Goal: Information Seeking & Learning: Learn about a topic

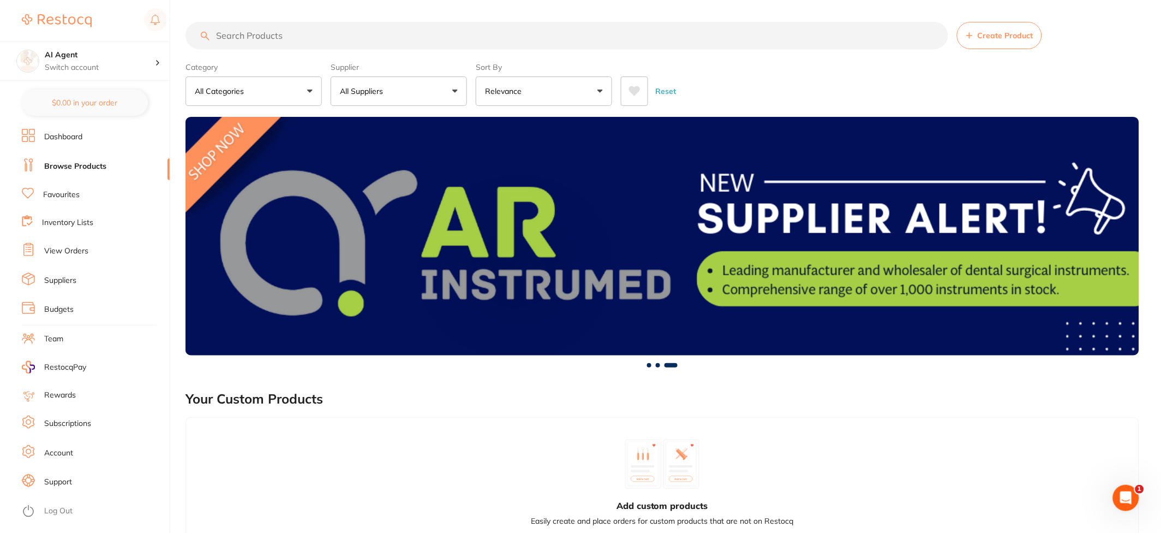
click at [258, 34] on input "search" at bounding box center [567, 35] width 763 height 27
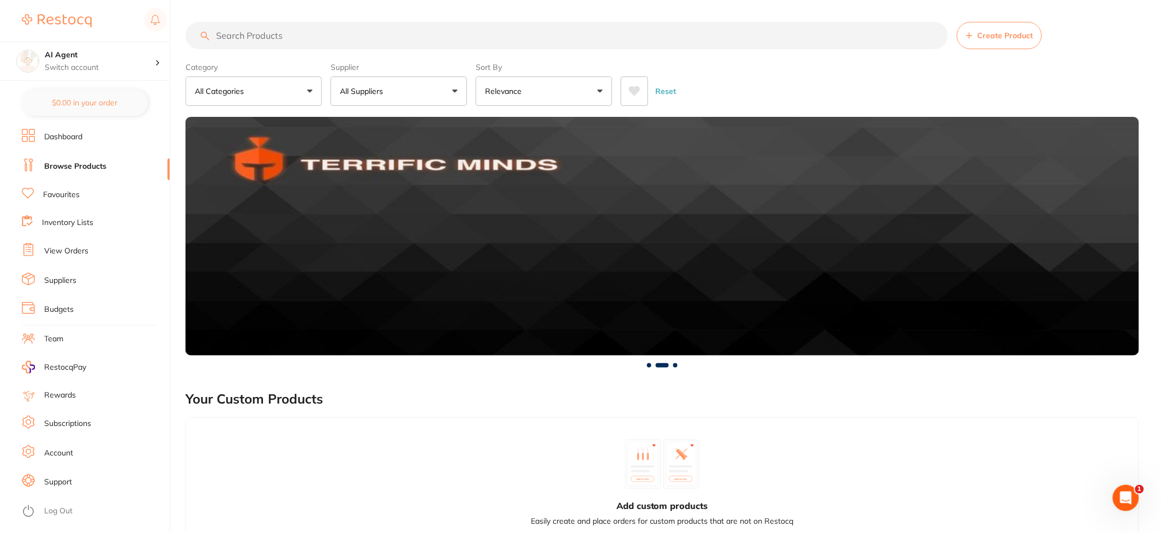
click at [46, 141] on link "Dashboard" at bounding box center [63, 137] width 38 height 11
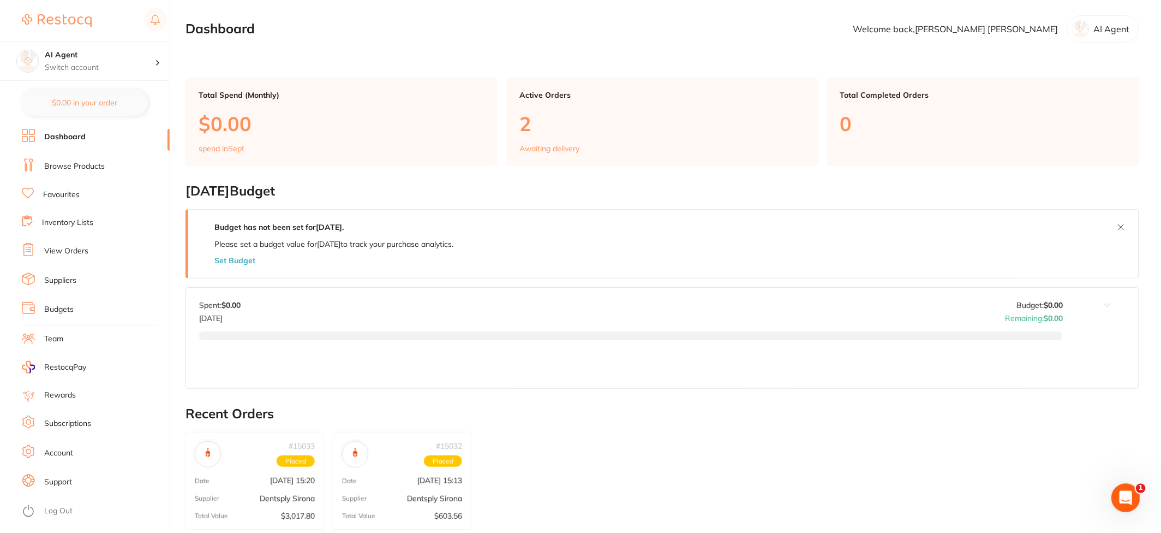
click at [1126, 499] on icon "Open Intercom Messenger" at bounding box center [1125, 496] width 18 height 18
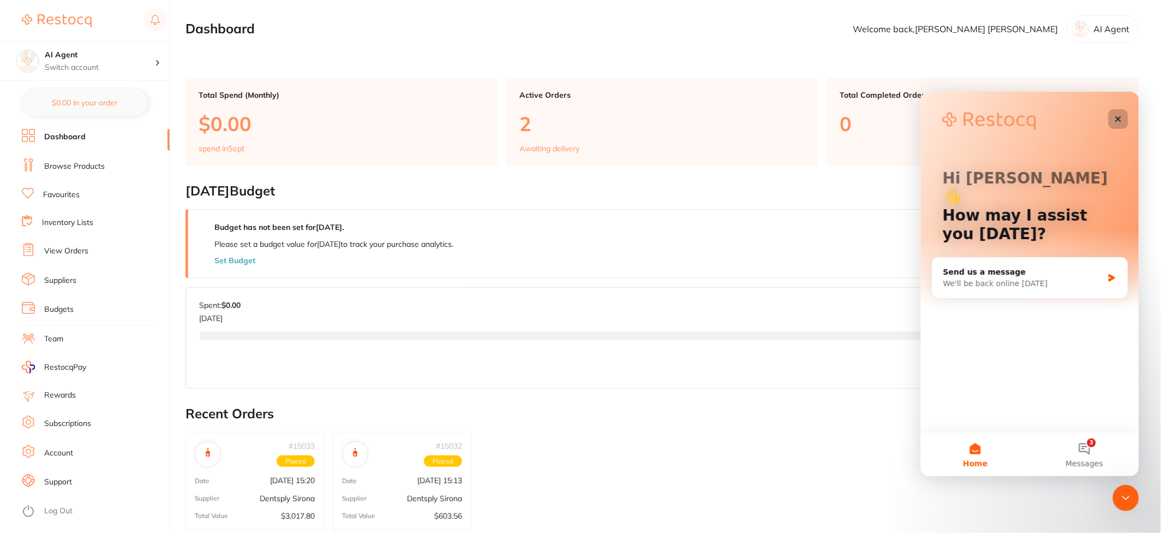
click at [1110, 117] on div "Close" at bounding box center [1119, 119] width 20 height 20
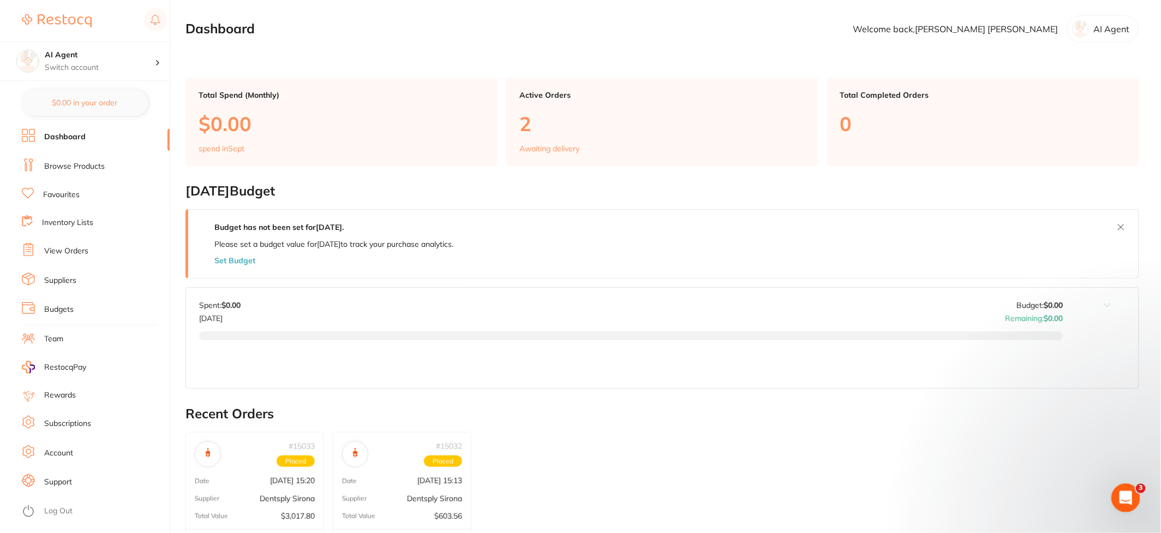
click at [1112, 490] on div "Open Intercom Messenger" at bounding box center [1124, 496] width 36 height 36
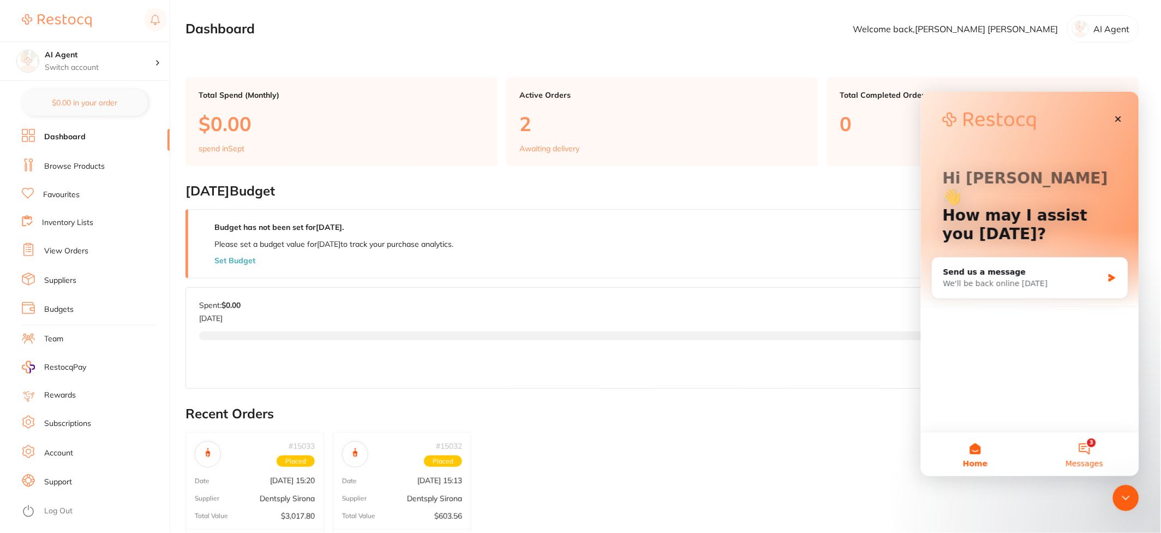
click at [1076, 448] on button "3 Messages" at bounding box center [1084, 454] width 109 height 44
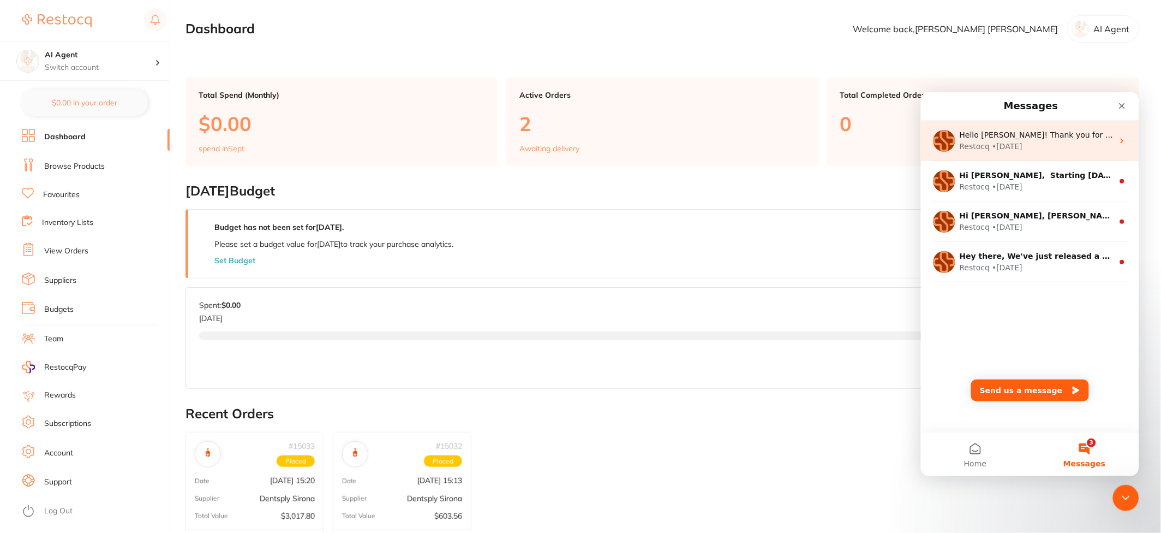
click at [1024, 151] on div "Restocq • [DATE]" at bounding box center [1037, 145] width 154 height 11
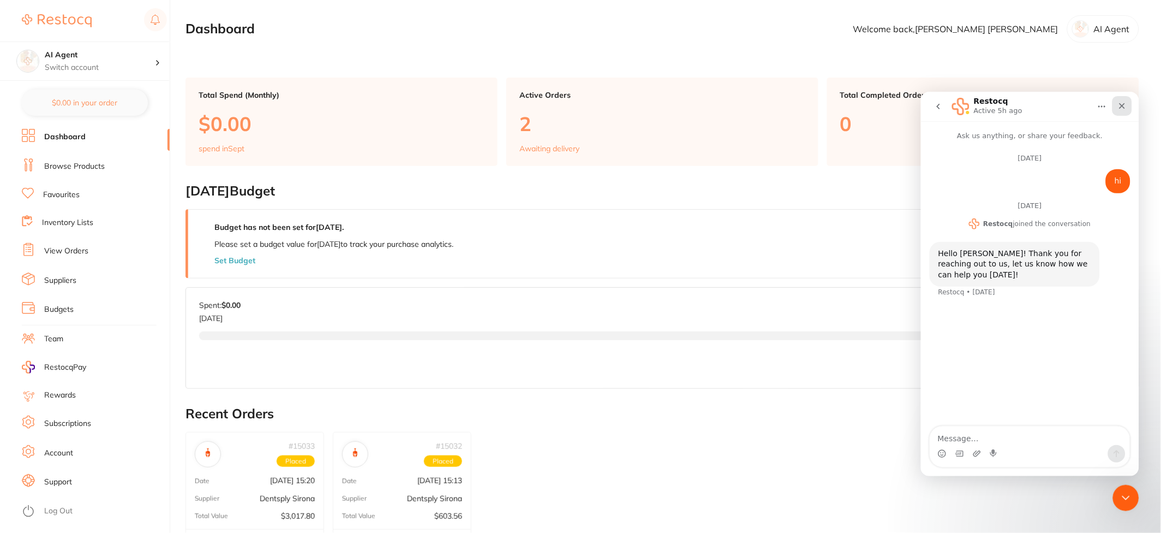
click at [1120, 111] on div "Close" at bounding box center [1122, 106] width 20 height 20
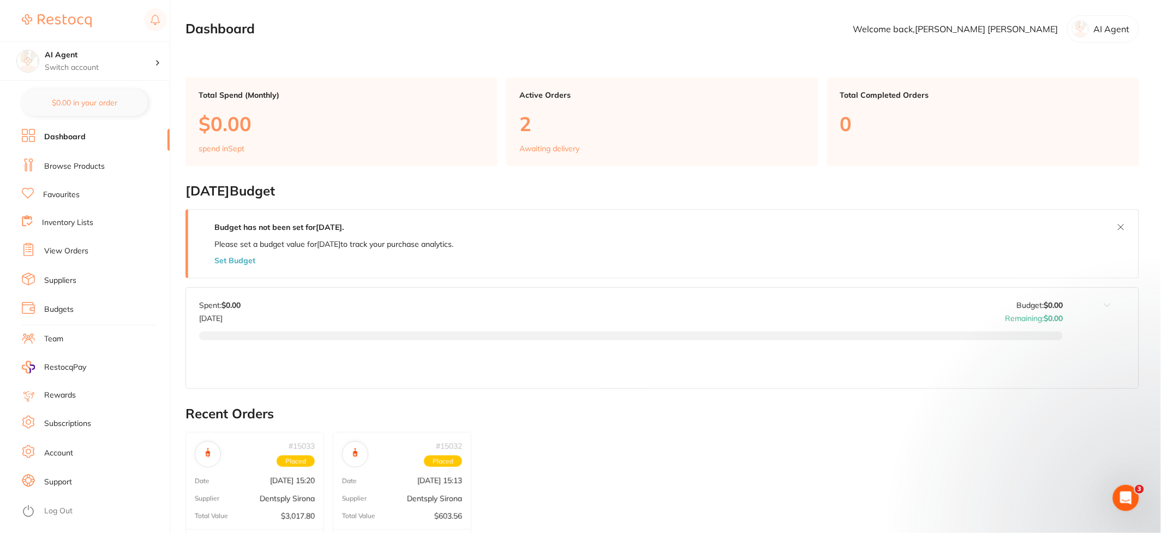
click at [104, 162] on li "Browse Products" at bounding box center [96, 166] width 148 height 16
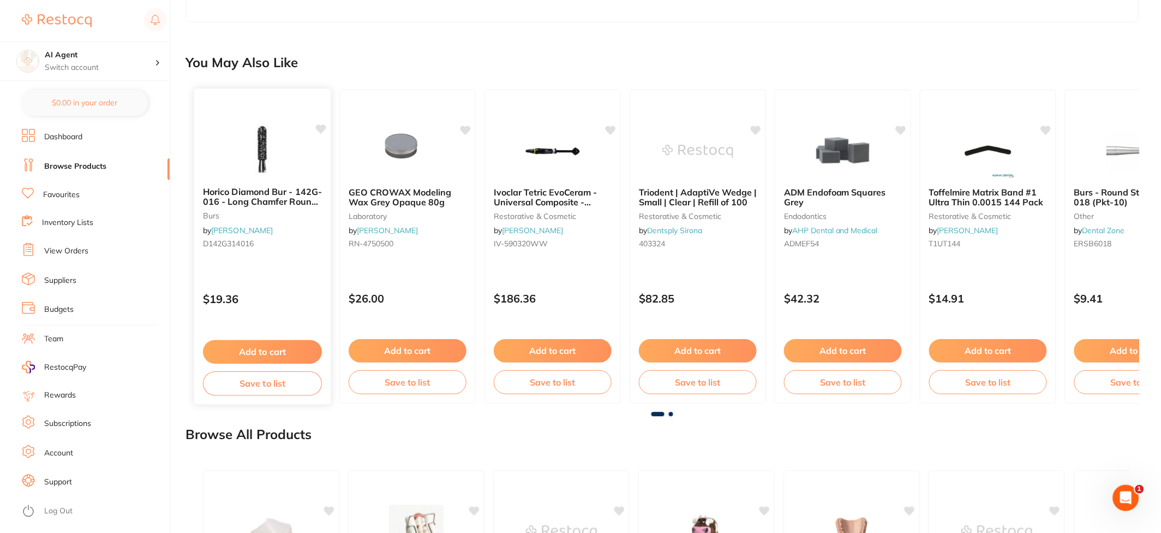
click at [269, 158] on img at bounding box center [263, 150] width 72 height 55
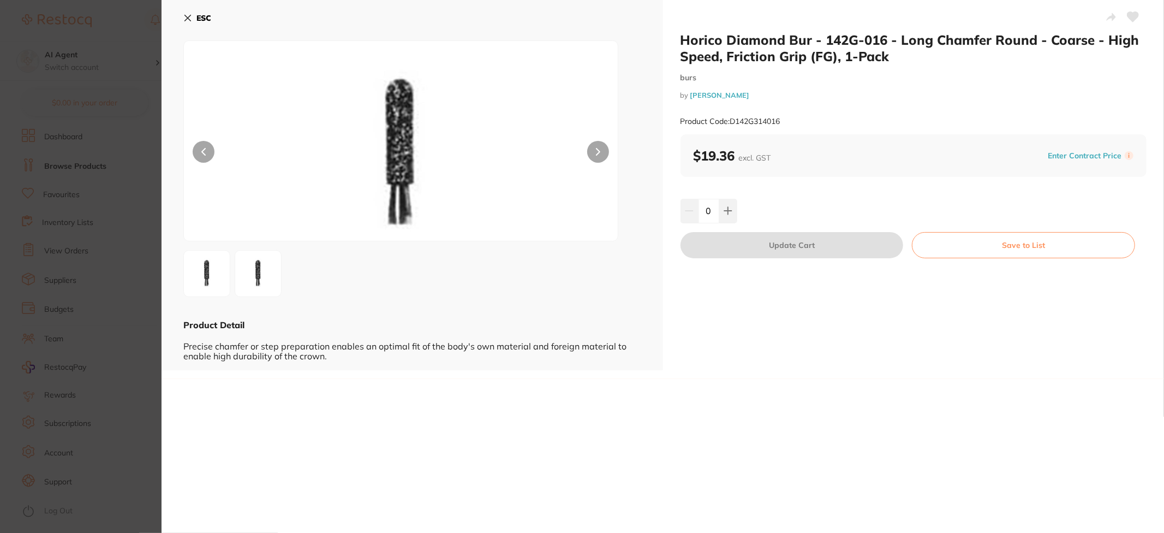
click at [188, 14] on icon at bounding box center [187, 18] width 9 height 9
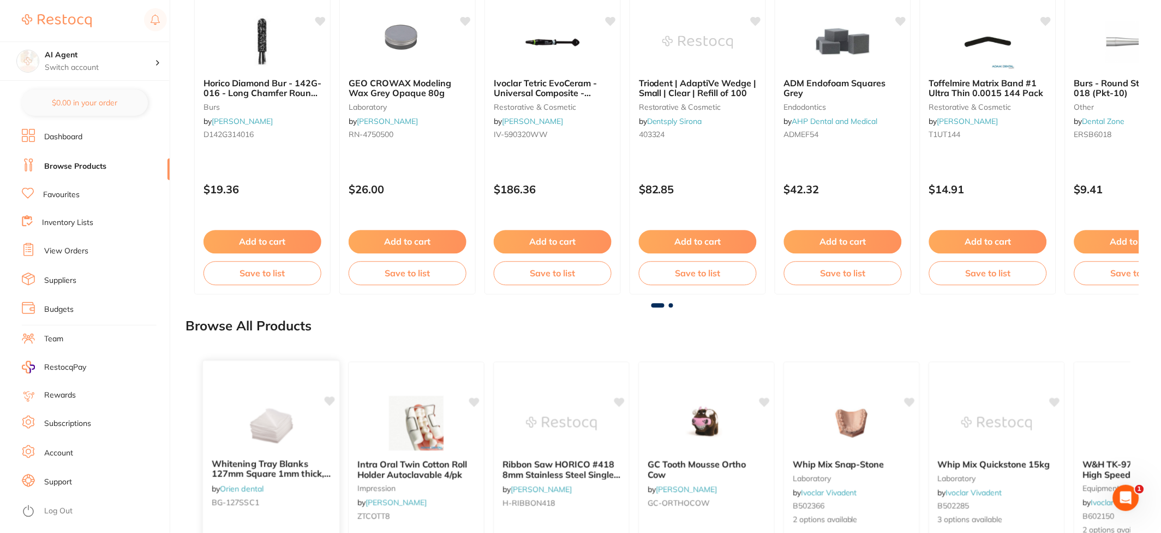
scroll to position [558, 0]
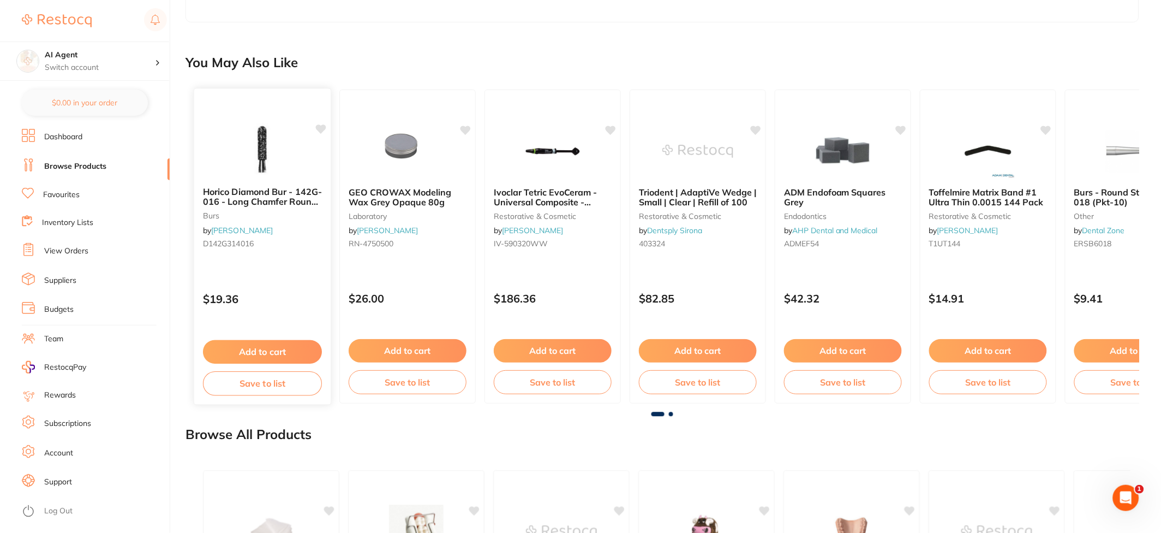
click at [249, 178] on img at bounding box center [263, 150] width 72 height 55
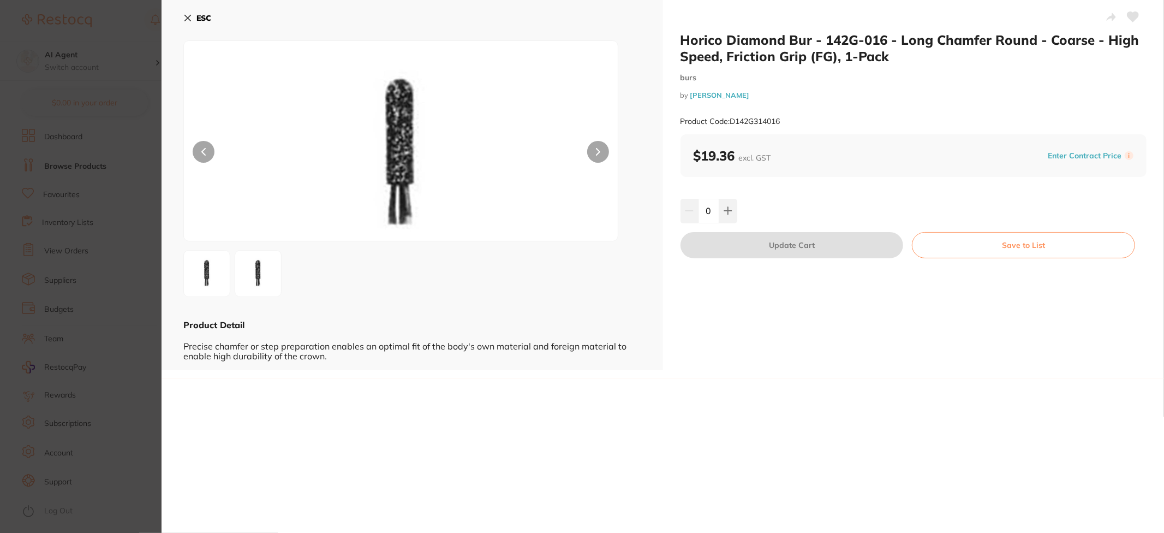
click at [187, 20] on icon at bounding box center [187, 18] width 9 height 9
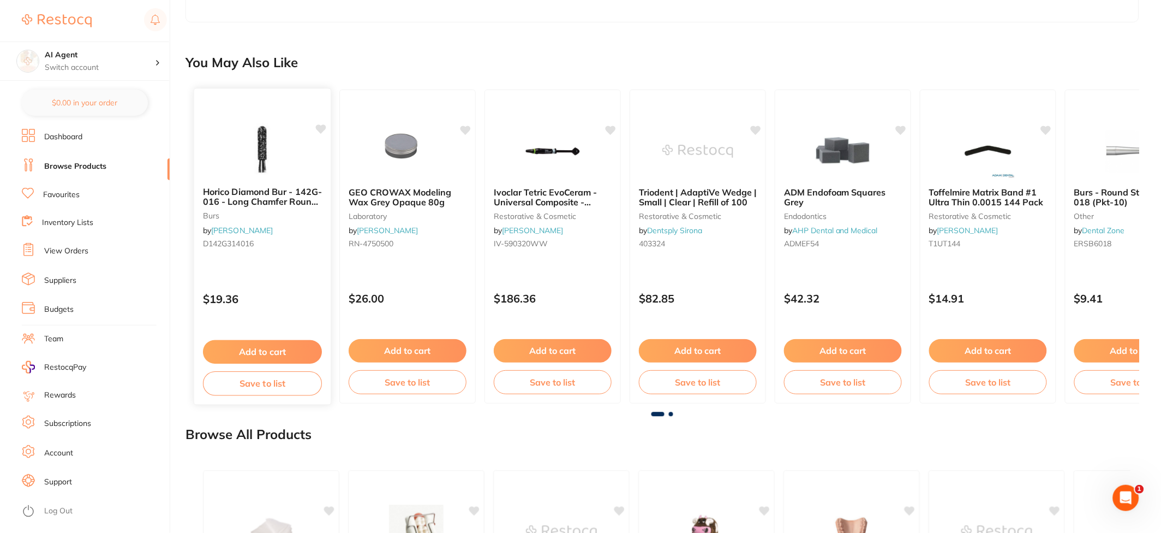
click at [308, 178] on div at bounding box center [262, 150] width 136 height 55
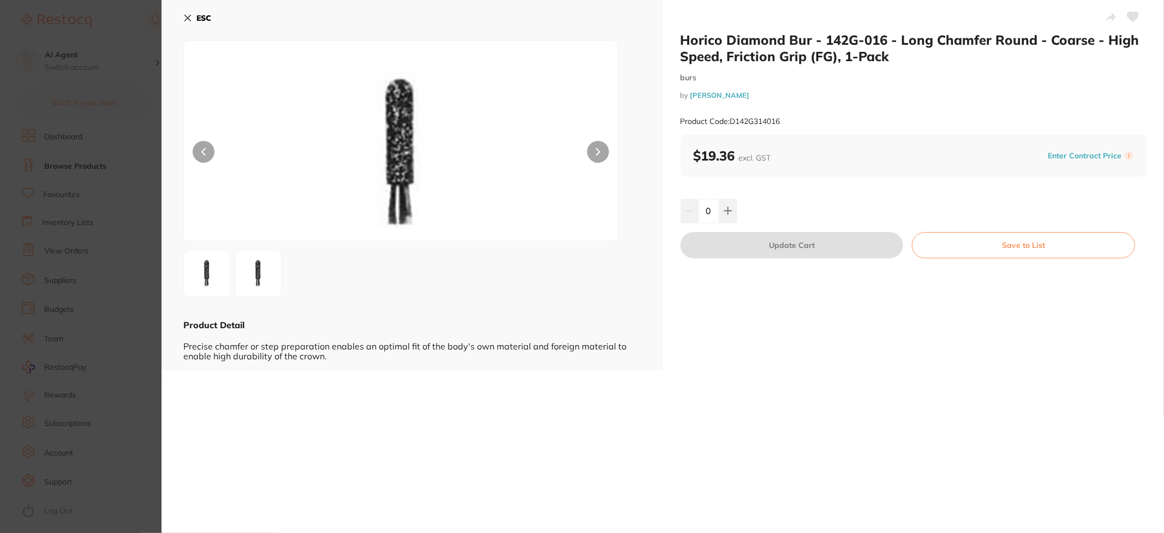
click at [182, 16] on div "ESC Product Detail Precise chamfer or step preparation enables an optimal fit o…" at bounding box center [413, 185] width 502 height 370
click at [183, 16] on icon at bounding box center [187, 18] width 9 height 9
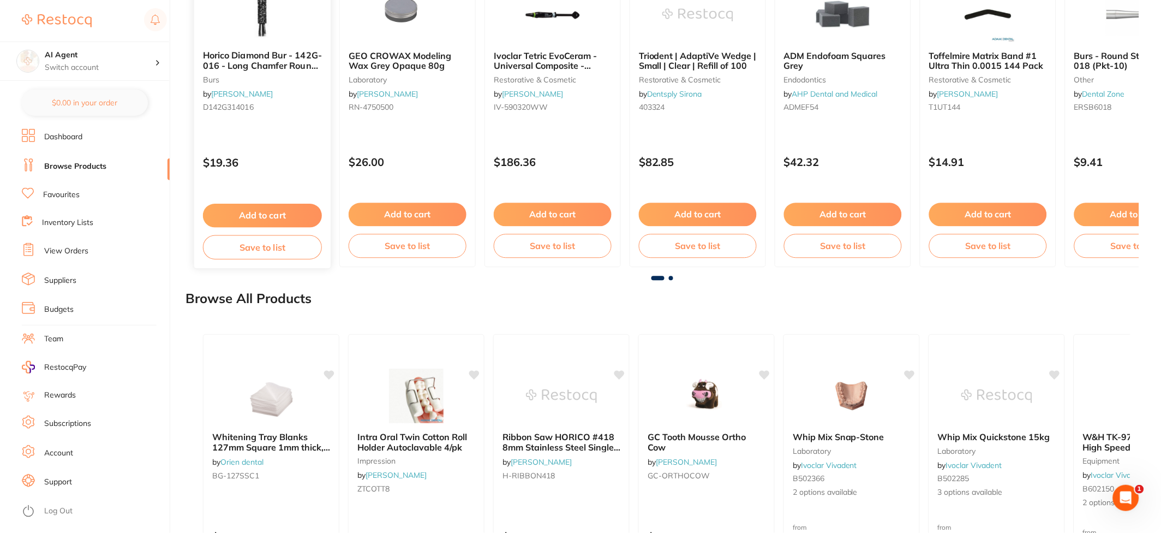
scroll to position [886, 0]
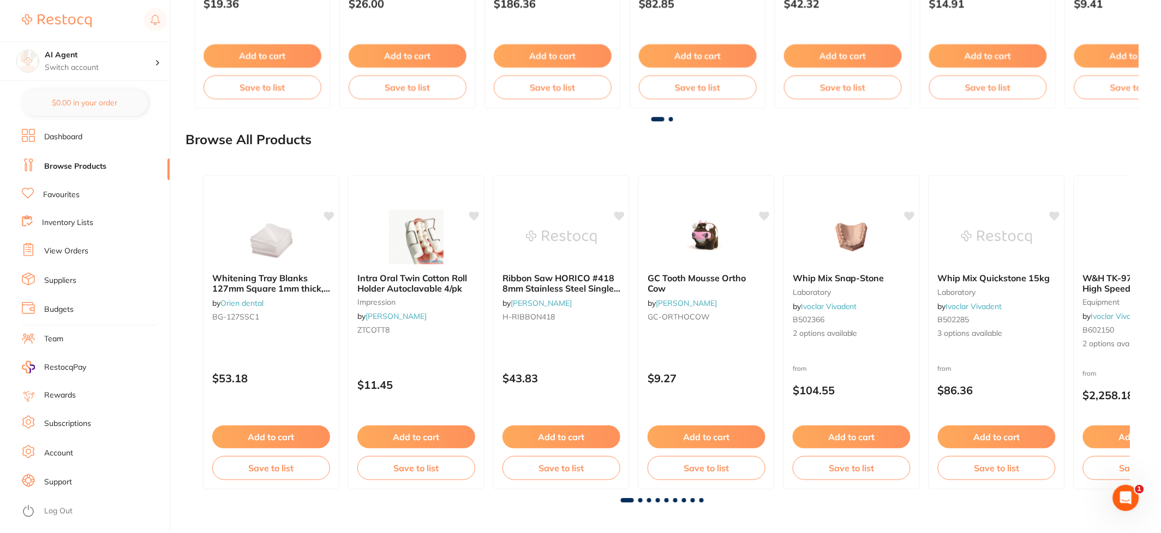
click at [684, 498] on span at bounding box center [684, 500] width 4 height 4
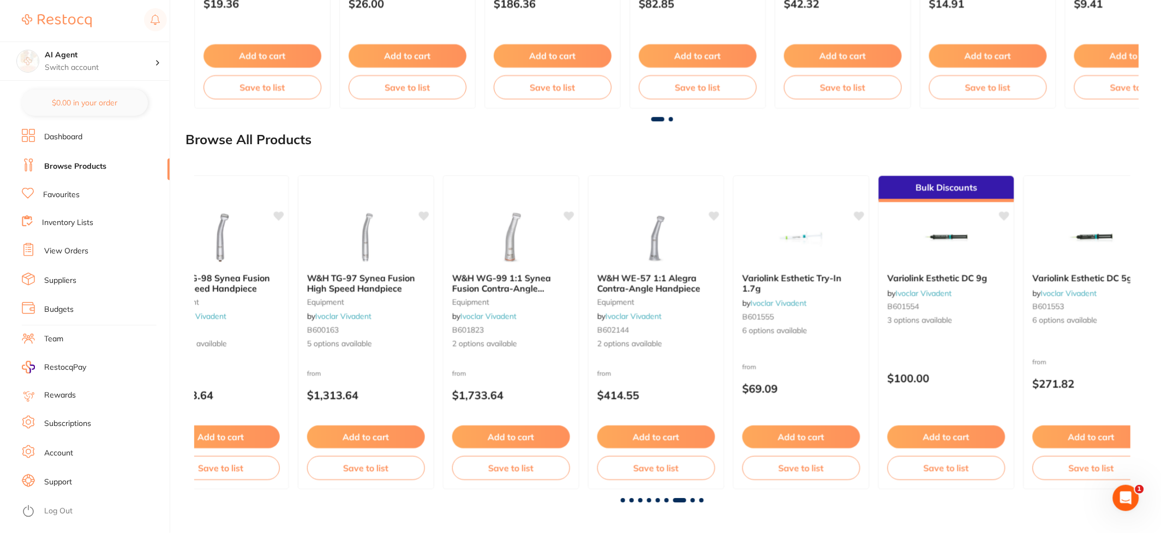
scroll to position [0, 5623]
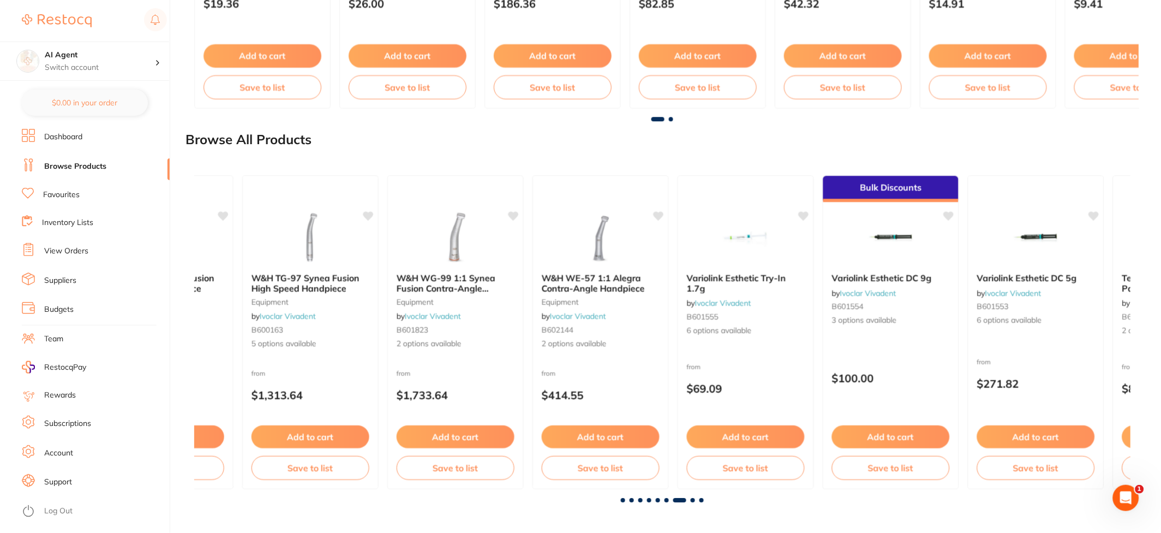
click at [700, 498] on div "[MEDICAL_DATA] Tray Blanks 127mm Square 1mm thick, Pack of 10 by Orien dental B…" at bounding box center [662, 331] width 937 height 331
click at [669, 498] on div "[MEDICAL_DATA] Tray Blanks 127mm Square 1mm thick, Pack of 10 by Orien dental B…" at bounding box center [662, 331] width 937 height 331
click at [638, 498] on div "[MEDICAL_DATA] Tray Blanks 127mm Square 1mm thick, Pack of 10 by Orien dental B…" at bounding box center [662, 331] width 937 height 331
click at [623, 498] on span at bounding box center [623, 500] width 4 height 4
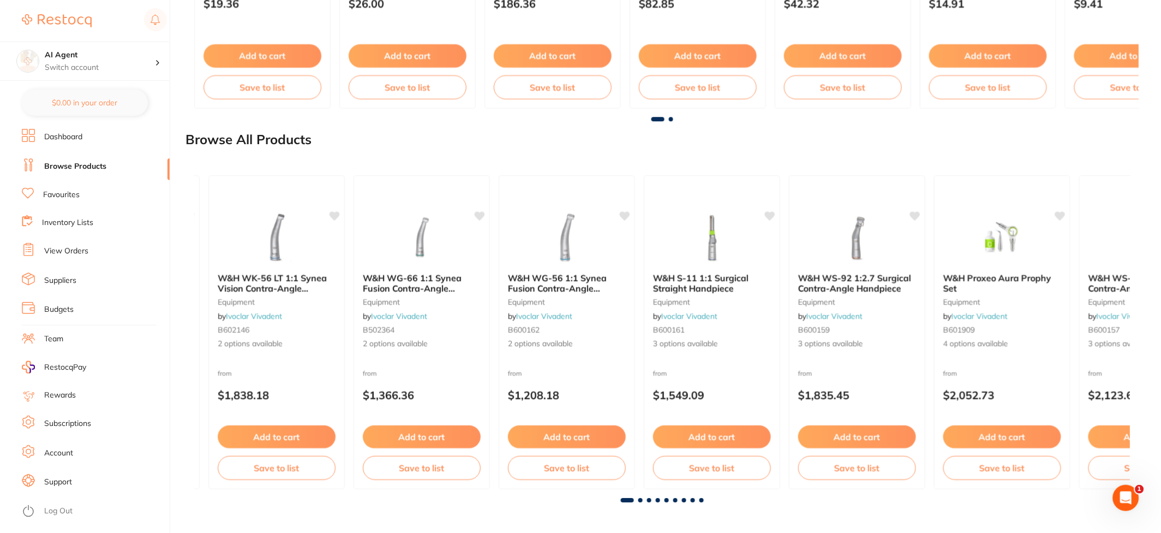
scroll to position [0, 0]
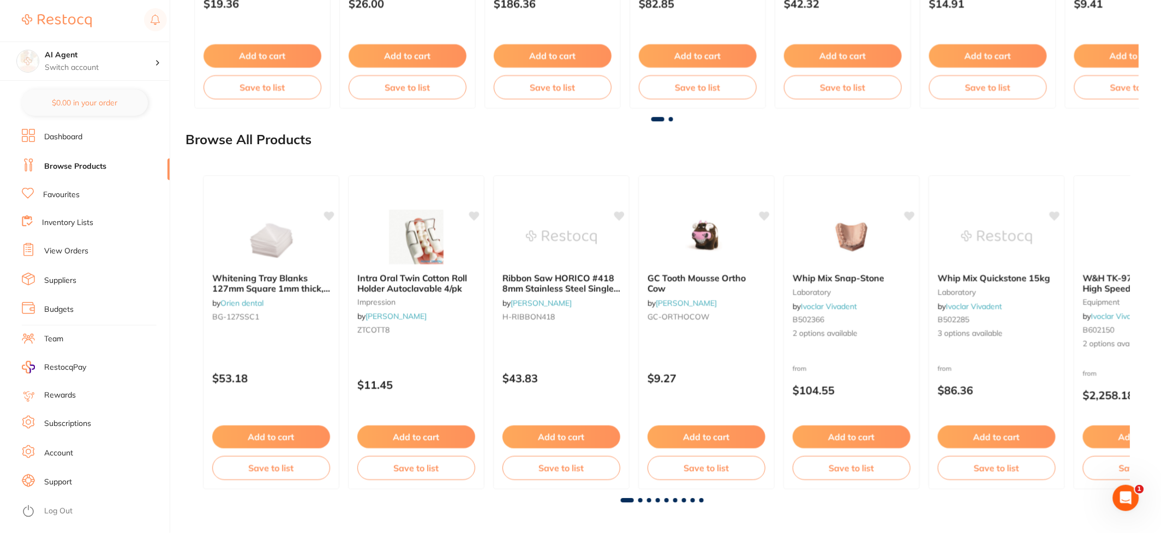
click at [672, 117] on span at bounding box center [671, 119] width 4 height 4
